Goal: Navigation & Orientation: Find specific page/section

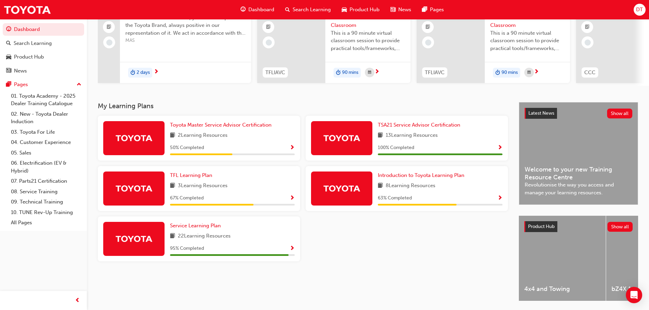
scroll to position [29, 0]
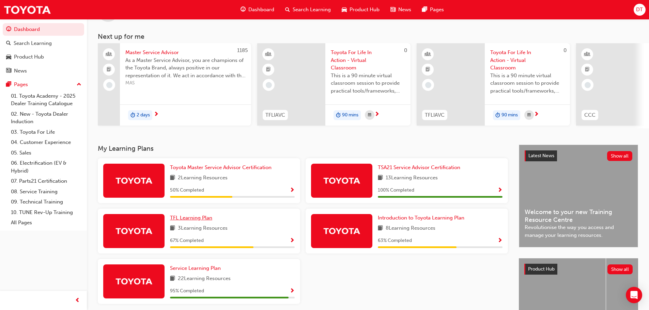
click at [185, 221] on span "TFL Learning Plan" at bounding box center [191, 218] width 42 height 6
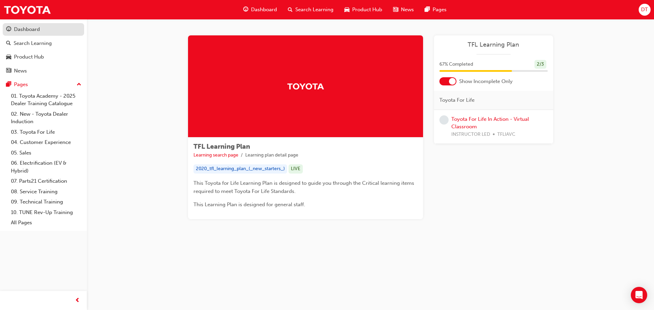
click at [27, 28] on div "Dashboard" at bounding box center [27, 30] width 26 height 8
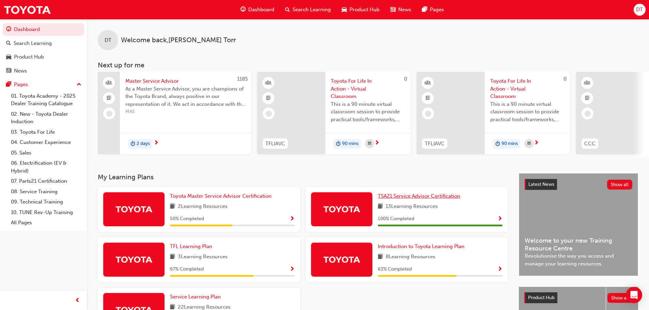
click at [411, 199] on span "TSA21 Service Advisor Certification" at bounding box center [419, 196] width 82 height 6
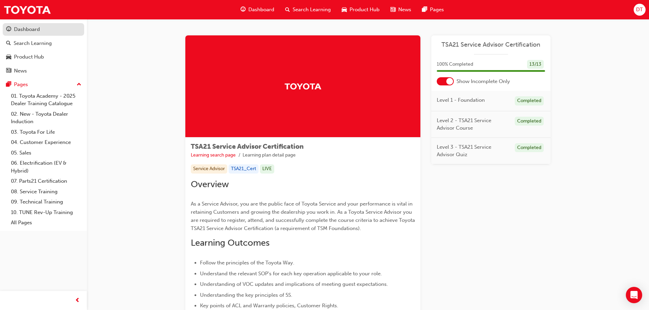
click at [25, 30] on div "Dashboard" at bounding box center [27, 30] width 26 height 8
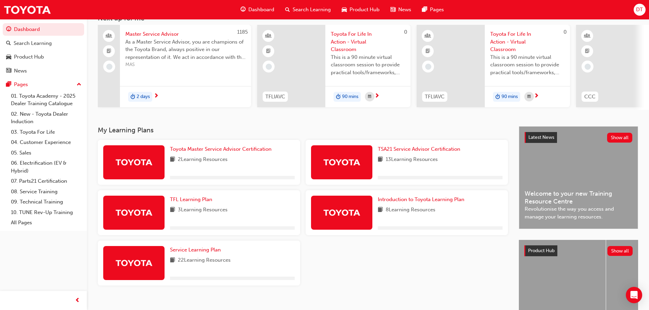
scroll to position [97, 0]
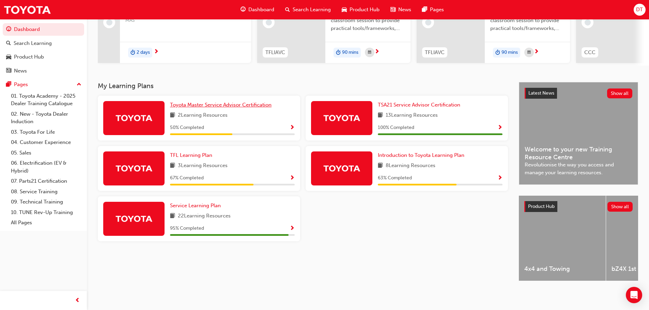
click at [214, 104] on span "Toyota Master Service Advisor Certification" at bounding box center [221, 105] width 102 height 6
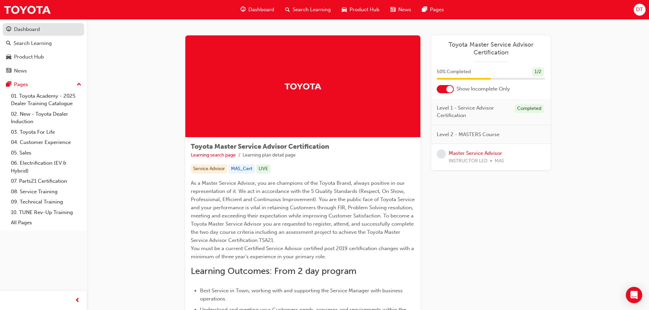
click at [32, 29] on div "Dashboard" at bounding box center [27, 30] width 26 height 8
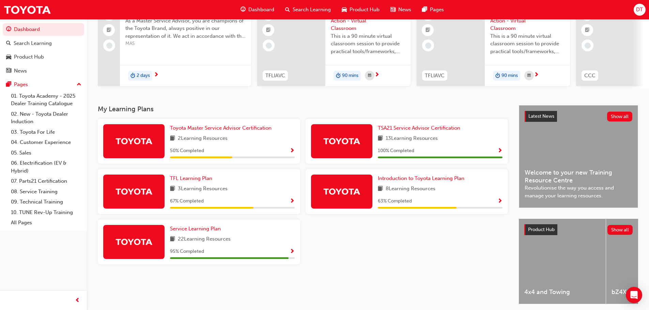
scroll to position [97, 0]
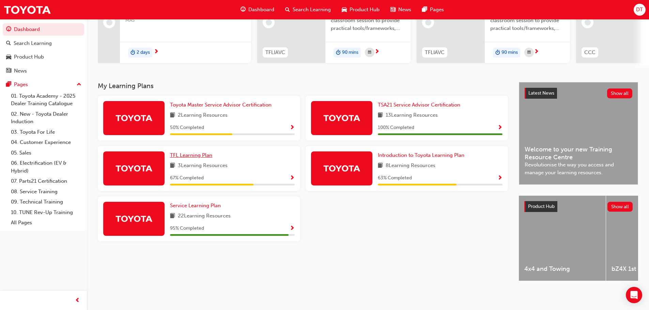
click at [198, 152] on span "TFL Learning Plan" at bounding box center [191, 155] width 42 height 6
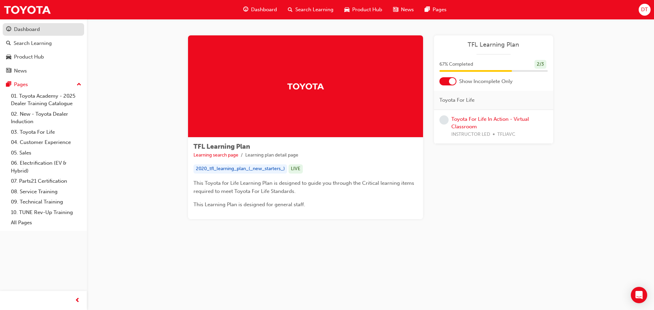
click at [26, 31] on div "Dashboard" at bounding box center [27, 30] width 26 height 8
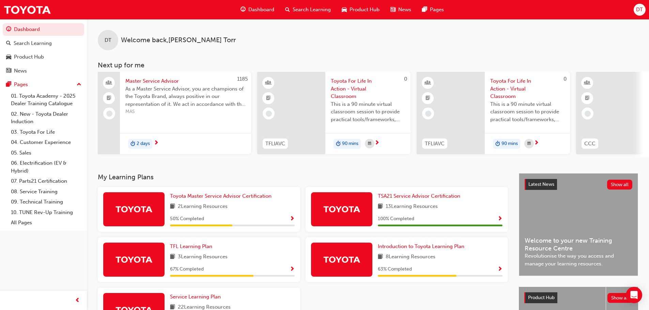
scroll to position [97, 0]
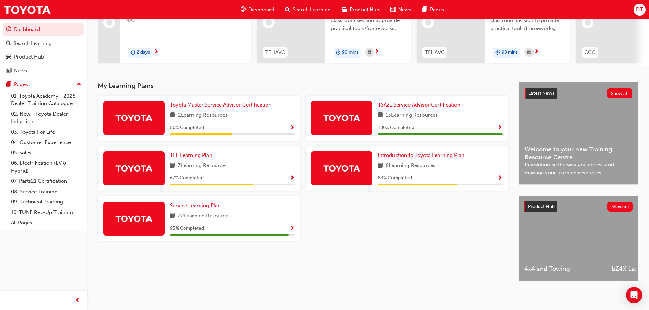
click at [186, 203] on span "Service Learning Plan" at bounding box center [195, 206] width 51 height 6
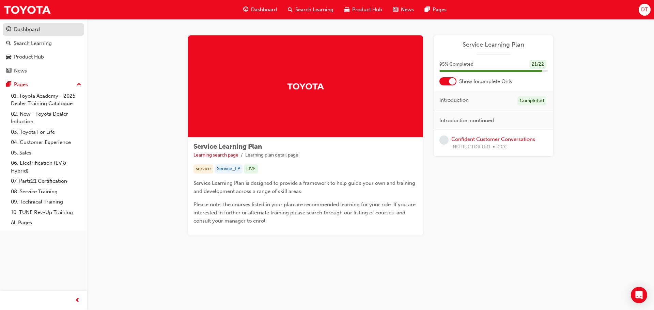
click at [11, 32] on span "guage-icon" at bounding box center [8, 30] width 5 height 6
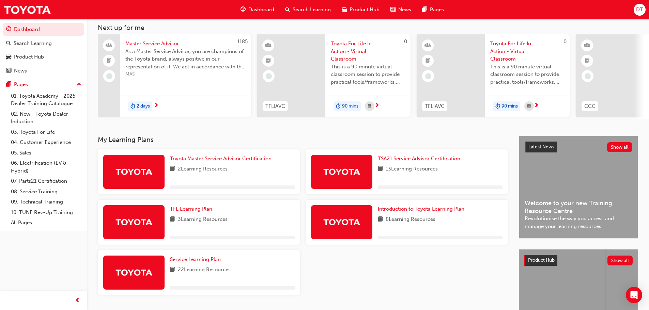
scroll to position [97, 0]
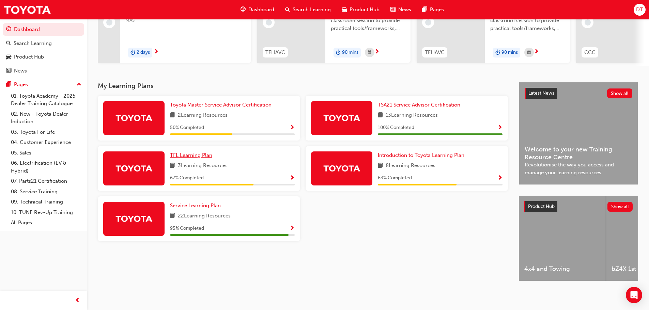
click at [186, 154] on span "TFL Learning Plan" at bounding box center [191, 155] width 42 height 6
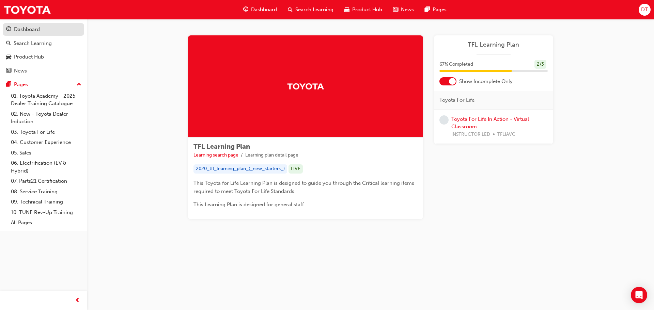
click at [32, 28] on div "Dashboard" at bounding box center [27, 30] width 26 height 8
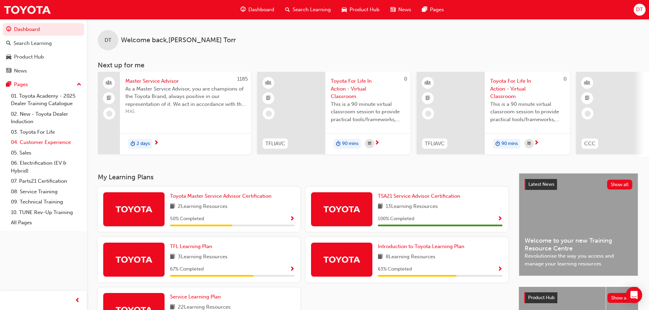
click at [43, 141] on link "04. Customer Experience" at bounding box center [46, 142] width 76 height 11
